Goal: Transaction & Acquisition: Purchase product/service

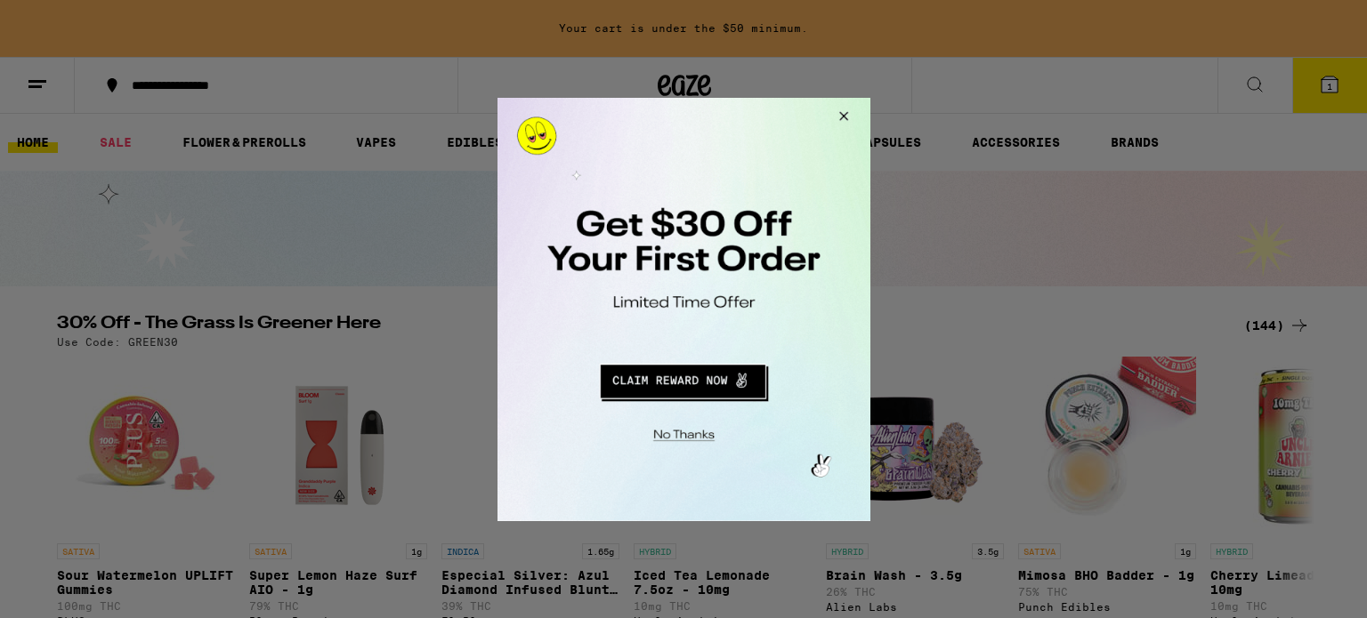
click at [687, 430] on button "Close Modal" at bounding box center [680, 432] width 362 height 28
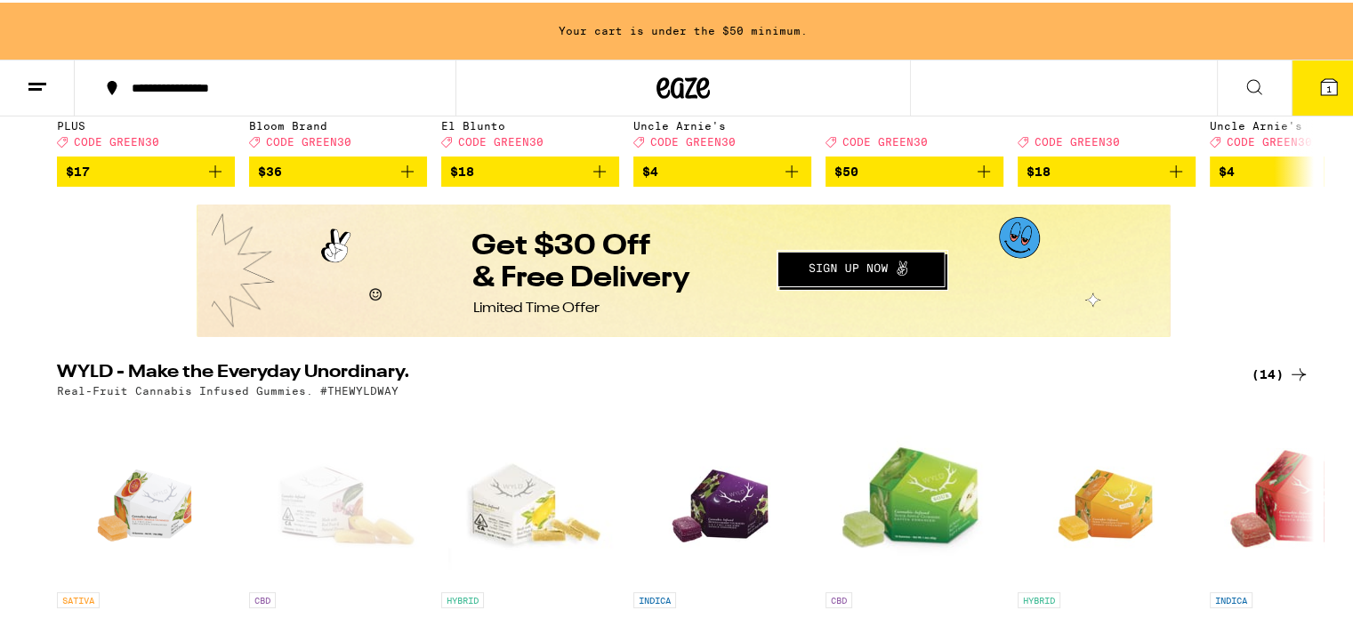
scroll to position [534, 0]
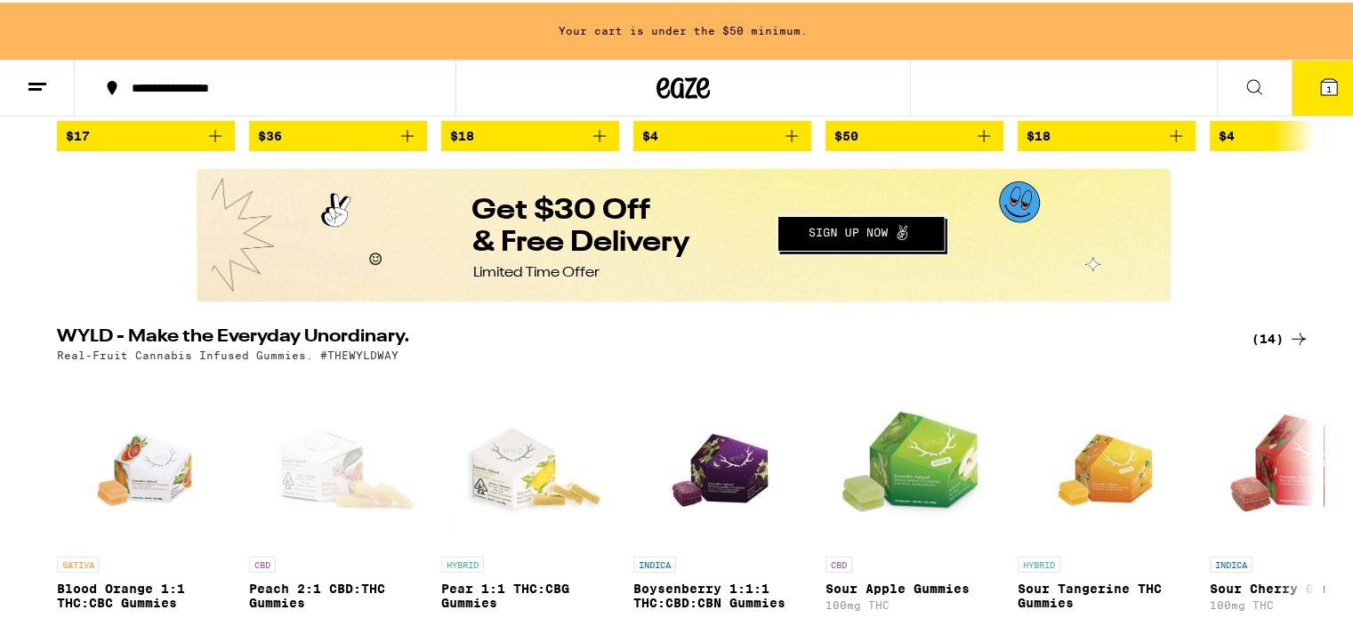
click at [863, 228] on button "Redirect to URL" at bounding box center [682, 234] width 971 height 128
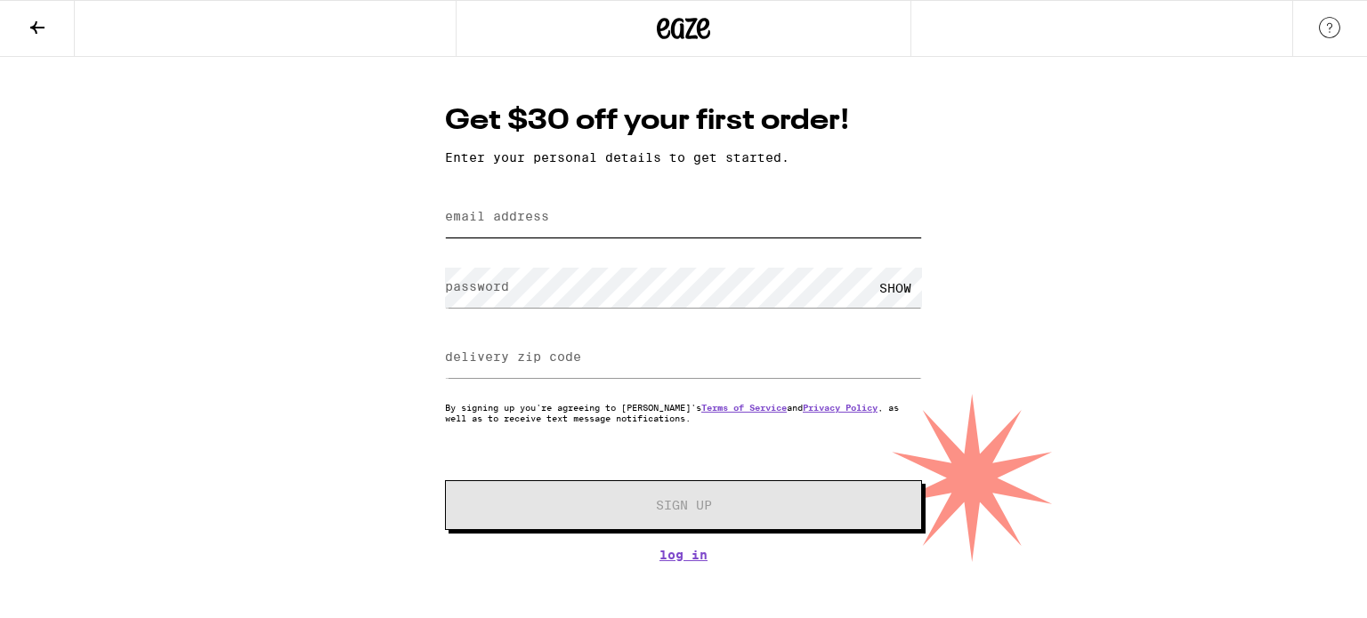
click at [558, 207] on input "email address" at bounding box center [683, 218] width 477 height 40
type input "[EMAIL_ADDRESS][DOMAIN_NAME]"
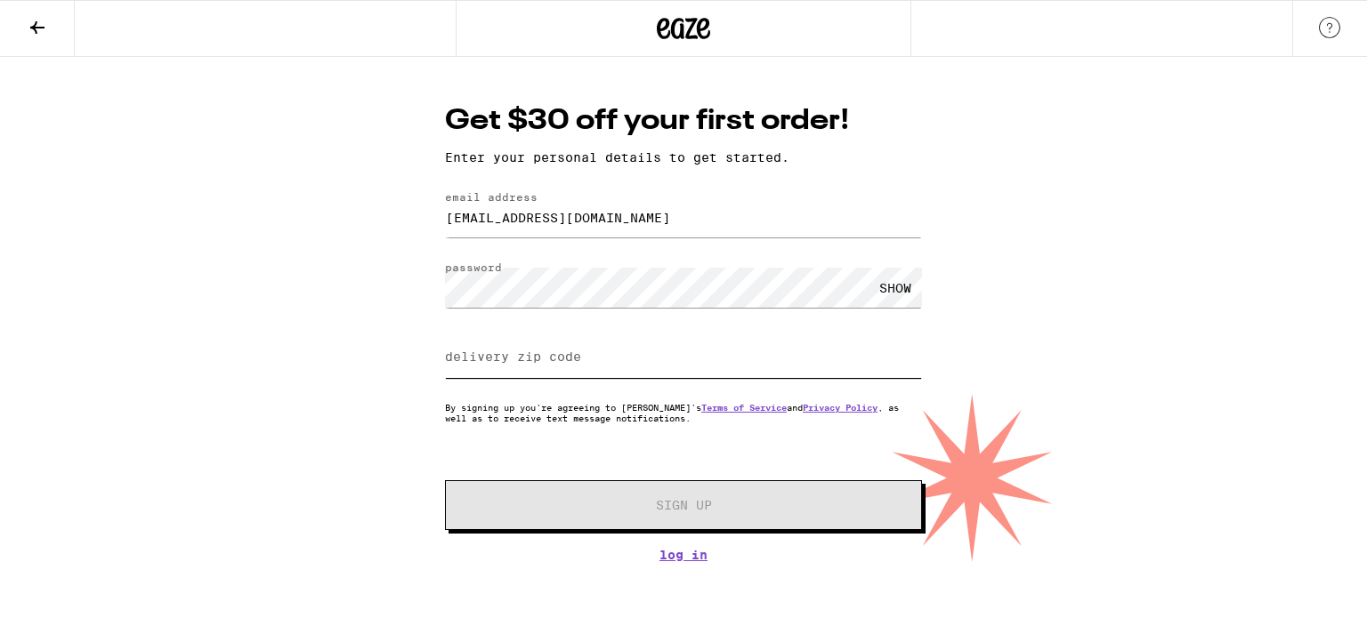
click at [478, 369] on input "delivery zip code" at bounding box center [683, 358] width 477 height 40
click at [685, 561] on div "Get $30 off your first order! Enter your personal details to get started. email…" at bounding box center [683, 331] width 512 height 461
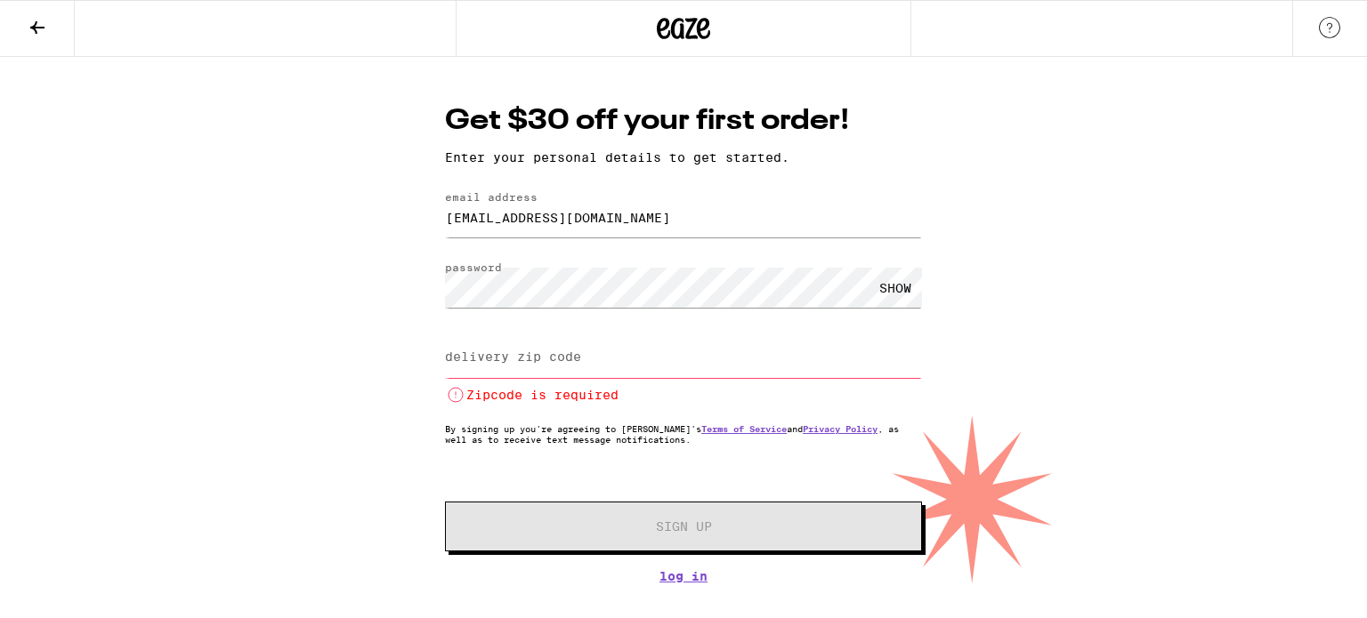
click at [504, 351] on label "delivery zip code" at bounding box center [513, 357] width 136 height 14
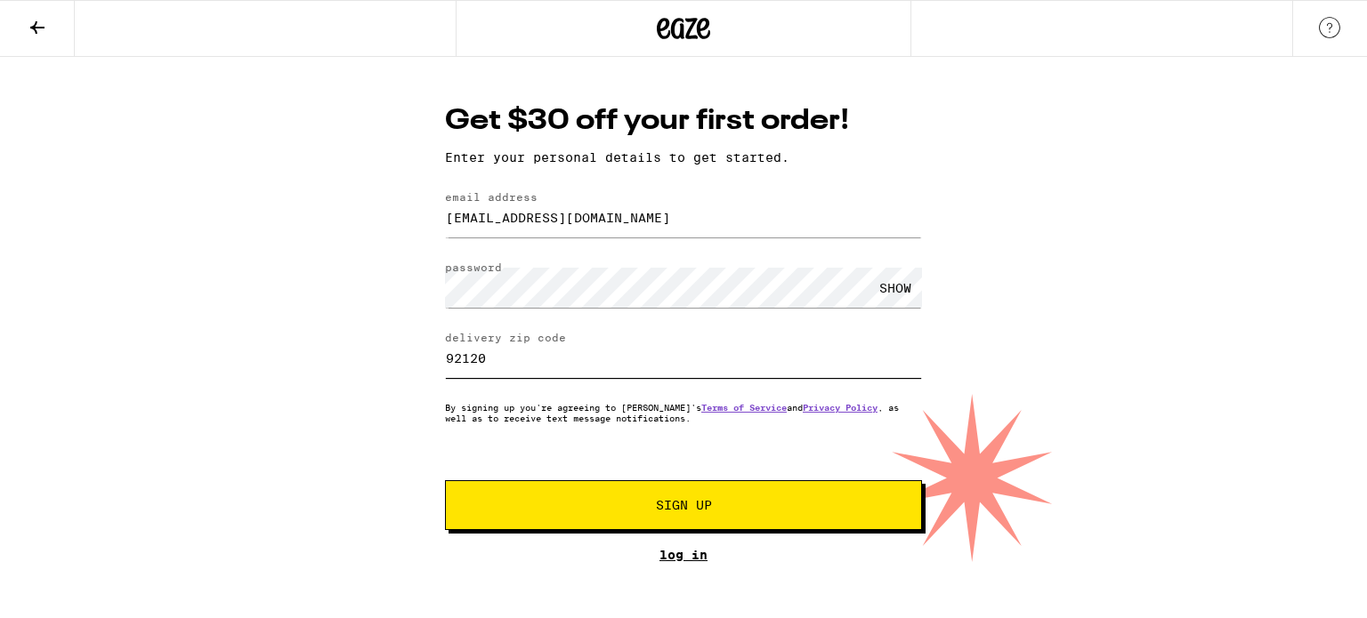
type input "92120"
click at [696, 554] on link "Log In" at bounding box center [683, 555] width 477 height 14
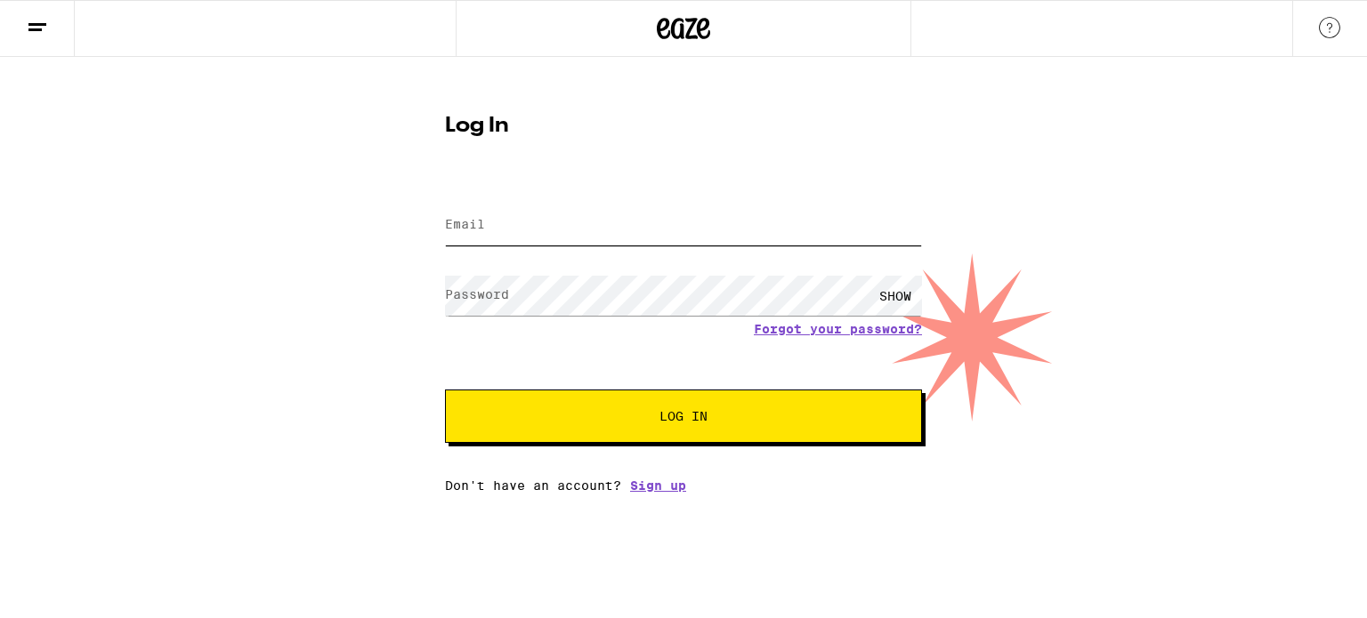
click at [481, 215] on input "Email" at bounding box center [683, 226] width 477 height 40
type input "debrakarp50@yahoo.com"
click at [475, 292] on label "Password" at bounding box center [477, 294] width 64 height 14
click at [897, 291] on div "SHOW" at bounding box center [894, 296] width 53 height 40
click at [701, 422] on span "Log In" at bounding box center [683, 416] width 48 height 12
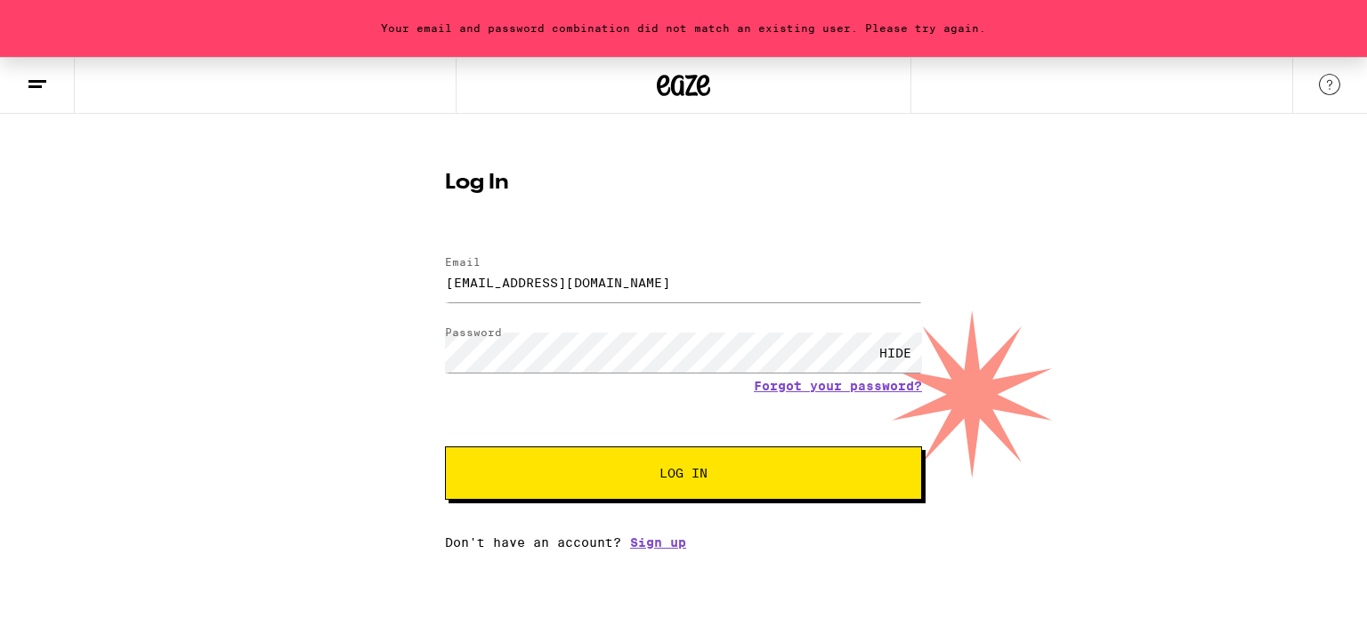
click at [690, 472] on span "Log In" at bounding box center [683, 473] width 48 height 12
click at [676, 475] on span "Log In" at bounding box center [683, 473] width 48 height 12
click at [676, 475] on div "Email Email debrakarp50@yahoo.com Password Password HIDE Forgot your password? …" at bounding box center [683, 393] width 477 height 311
click at [897, 28] on div "Your email and password combination did not match an existing user. Please try …" at bounding box center [683, 28] width 1367 height 57
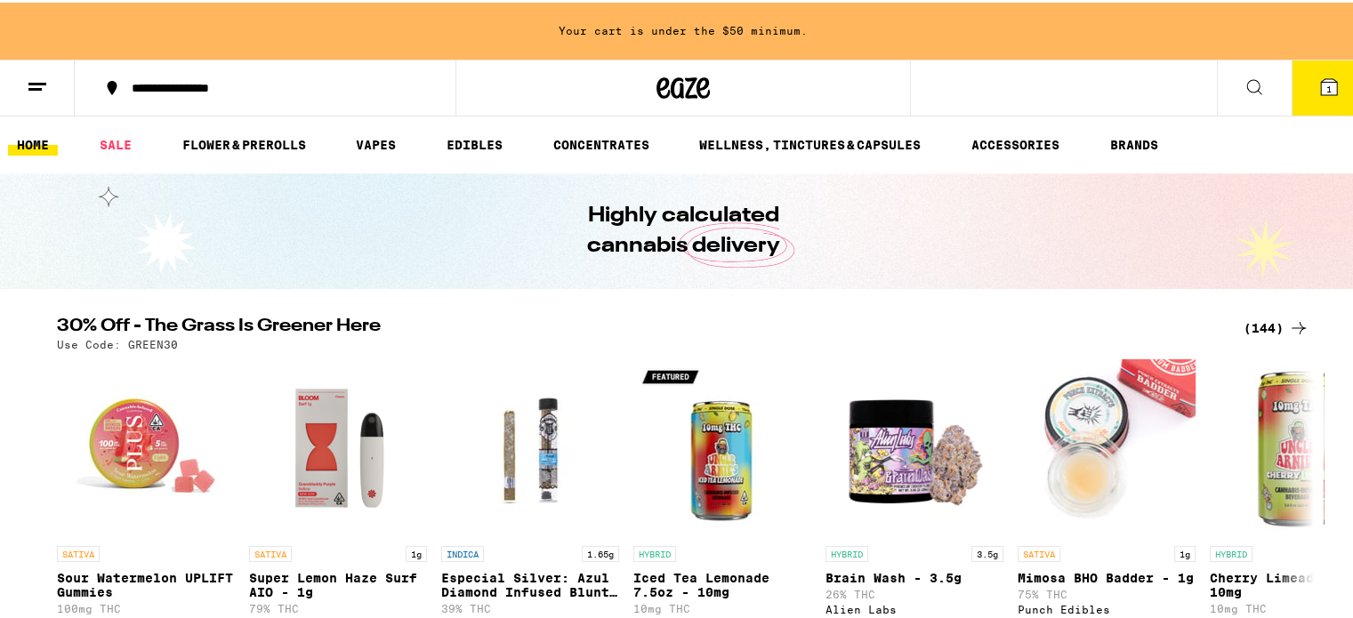
click at [1244, 79] on icon at bounding box center [1254, 84] width 21 height 21
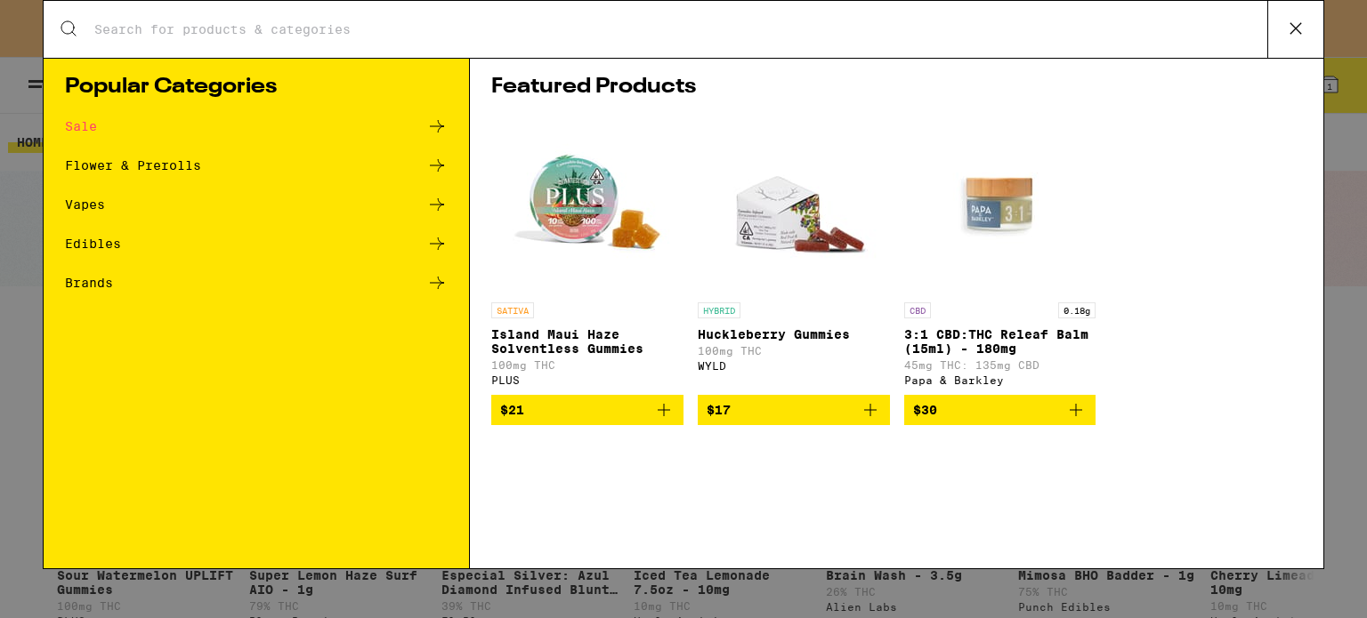
click at [1039, 113] on div "Featured Products SATIVA Island Maui Haze Solventless Gummies 100mg THC PLUS $2…" at bounding box center [896, 313] width 853 height 511
click at [785, 222] on img "Open page for Huckleberry Gummies from WYLD" at bounding box center [794, 205] width 178 height 178
